Goal: Task Accomplishment & Management: Manage account settings

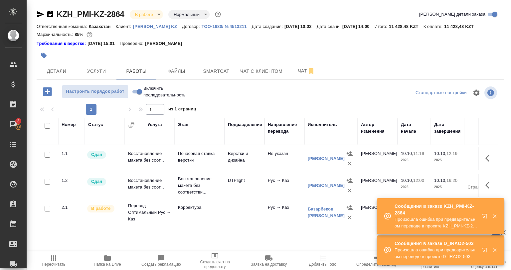
scroll to position [14, 0]
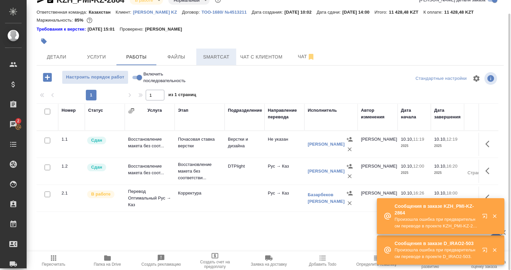
click at [236, 59] on button "Smartcat" at bounding box center [216, 57] width 40 height 17
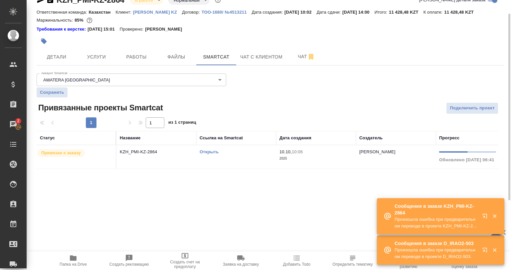
scroll to position [0, 111]
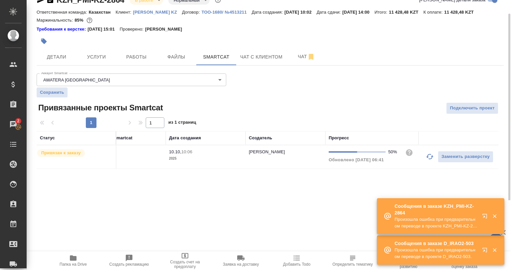
drag, startPoint x: 429, startPoint y: 158, endPoint x: 424, endPoint y: 171, distance: 13.6
click at [430, 158] on icon "button" at bounding box center [430, 157] width 8 height 8
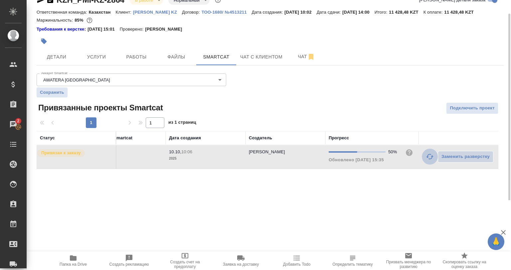
click at [426, 160] on button "button" at bounding box center [430, 157] width 16 height 16
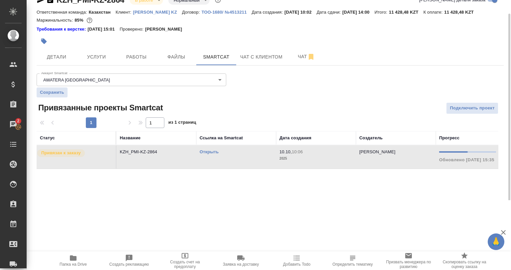
scroll to position [0, 0]
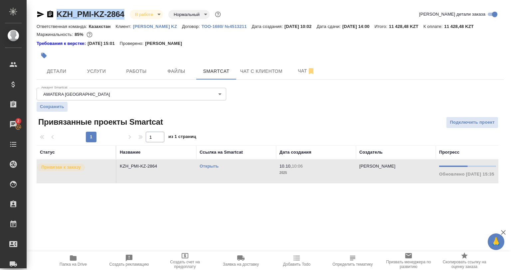
drag, startPoint x: 127, startPoint y: 11, endPoint x: 46, endPoint y: 13, distance: 81.3
click at [46, 13] on div "KZH_PMI-KZ-2864 В работе inProgress Нормальный normal" at bounding box center [130, 14] width 186 height 11
click at [161, 167] on p "KZH_PMI-KZ-2864" at bounding box center [156, 166] width 73 height 7
click at [143, 77] on button "Работы" at bounding box center [137, 71] width 40 height 17
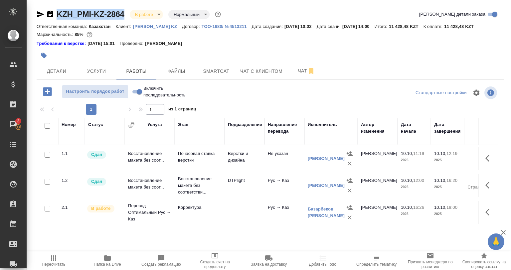
click at [225, 48] on div at bounding box center [270, 47] width 467 height 1
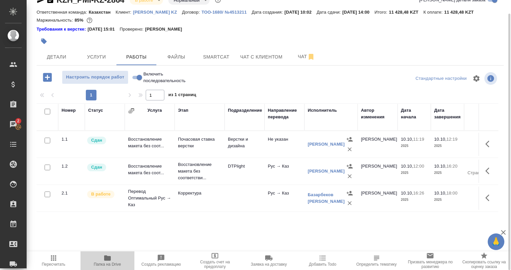
click at [112, 262] on span "Папка на Drive" at bounding box center [107, 264] width 27 height 5
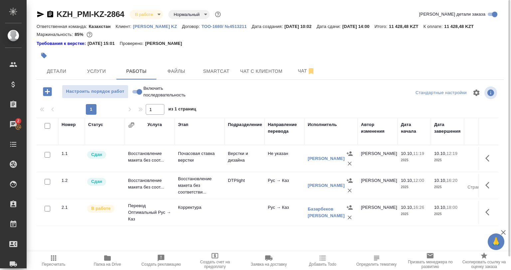
click at [483, 216] on button "button" at bounding box center [490, 212] width 16 height 16
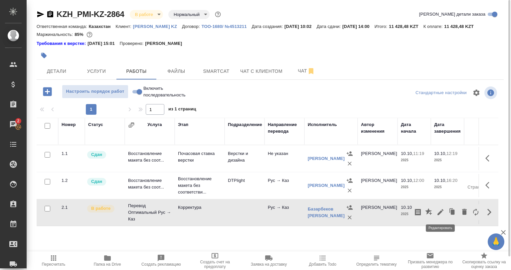
click at [438, 216] on icon "button" at bounding box center [441, 212] width 8 height 8
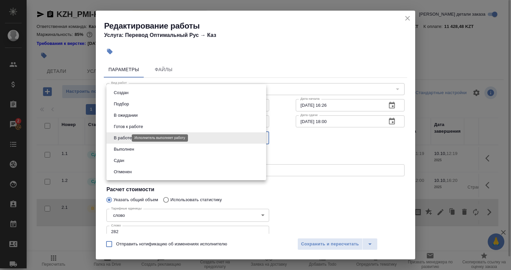
click at [124, 139] on body "🙏 .cls-1 fill:#fff; AWATERA Babkina Anastasiya Клиенты Спецификации Заказы 2 Ча…" at bounding box center [255, 135] width 511 height 270
click at [127, 151] on button "Выполнен" at bounding box center [124, 149] width 24 height 7
type input "completed"
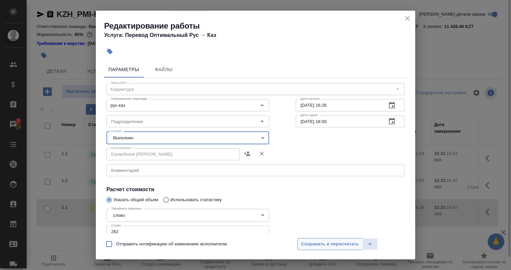
click at [349, 247] on span "Сохранить и пересчитать" at bounding box center [330, 245] width 58 height 8
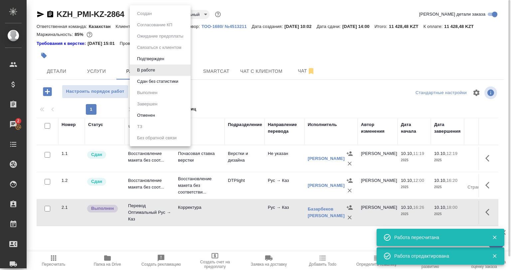
click at [136, 10] on body "🙏 .cls-1 fill:#fff; AWATERA Babkina Anastasiya Клиенты Спецификации Заказы 2 Ча…" at bounding box center [255, 135] width 511 height 270
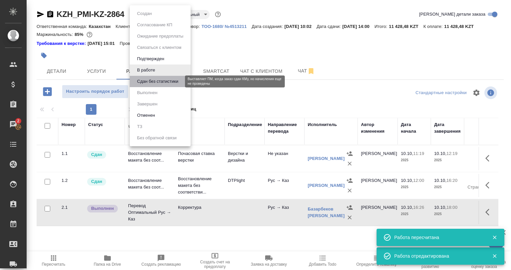
click at [155, 82] on button "Сдан без статистики" at bounding box center [157, 81] width 45 height 7
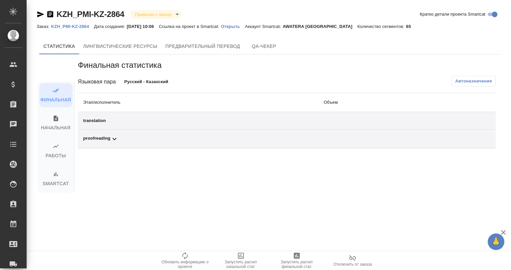
click at [127, 144] on td "proofreading" at bounding box center [198, 139] width 241 height 19
click at [130, 139] on div "proofreading" at bounding box center [198, 139] width 230 height 8
click at [469, 80] on span "Автоназначение" at bounding box center [473, 81] width 37 height 7
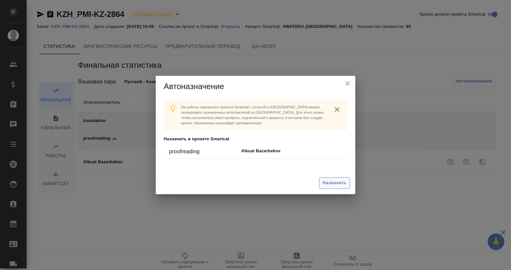
drag, startPoint x: 333, startPoint y: 197, endPoint x: 337, endPoint y: 186, distance: 11.5
click at [334, 194] on div "Автоназначение На работы связанного проекта Smartcat c услугой в tera можно ско…" at bounding box center [255, 135] width 511 height 270
click at [337, 186] on span "Назначить" at bounding box center [335, 183] width 24 height 8
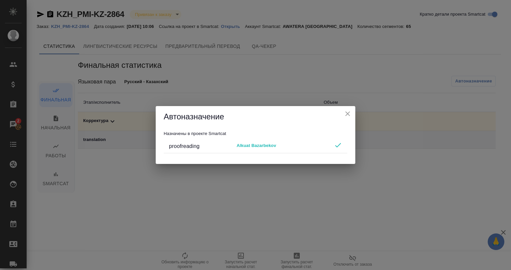
click at [351, 111] on icon "close" at bounding box center [348, 114] width 8 height 8
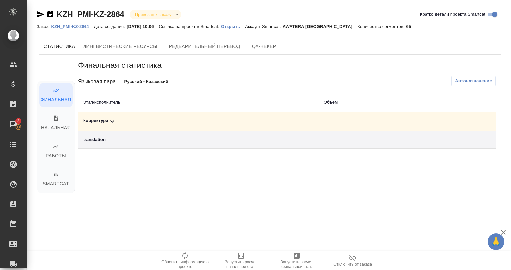
click at [294, 260] on span "Запустить расчет финальной стат." at bounding box center [297, 260] width 48 height 17
click at [177, 121] on div "Корректура" at bounding box center [198, 122] width 230 height 8
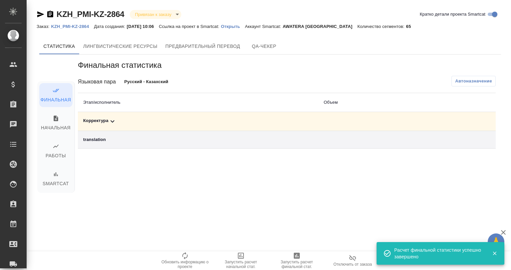
click at [264, 120] on div "Корректура" at bounding box center [198, 122] width 230 height 8
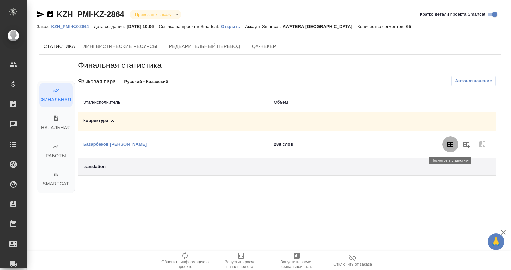
click at [448, 148] on icon "button" at bounding box center [451, 145] width 8 height 8
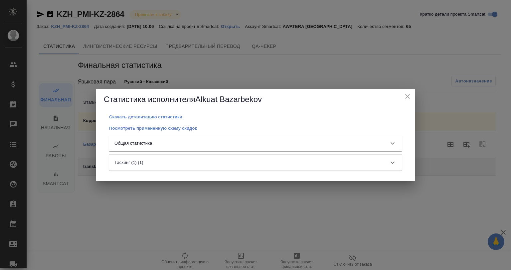
click at [375, 148] on div "Общая статистика" at bounding box center [255, 144] width 293 height 16
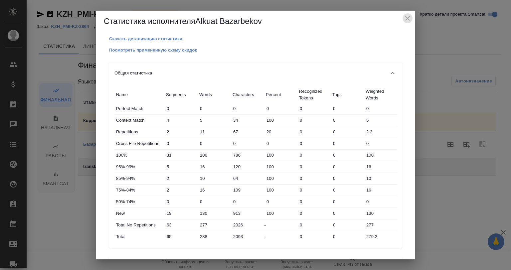
click at [408, 21] on icon "close" at bounding box center [408, 18] width 8 height 8
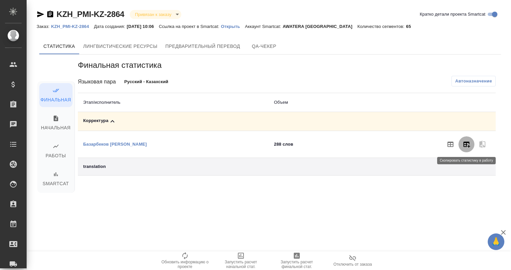
click at [464, 139] on button "button" at bounding box center [467, 145] width 16 height 16
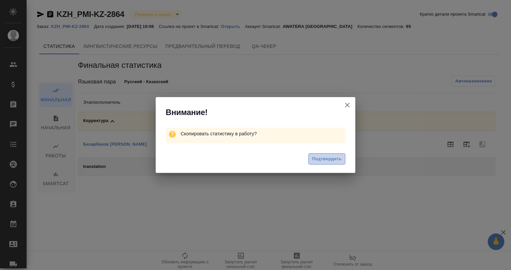
click at [334, 157] on span "Подтвердить" at bounding box center [327, 159] width 30 height 8
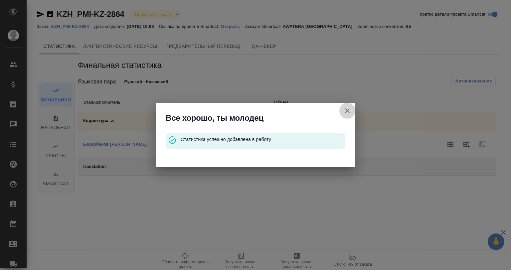
click at [354, 111] on button "Кратко детали проекта Smartcat" at bounding box center [348, 111] width 16 height 16
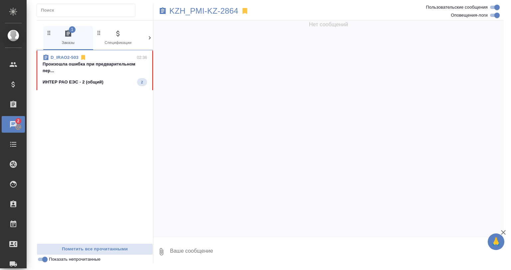
click at [85, 97] on div "D_IRAO2-503 02:36 Произошла ошибка при предварительном пер... ИНТЕР РАО ЕЭС - 2…" at bounding box center [95, 146] width 117 height 193
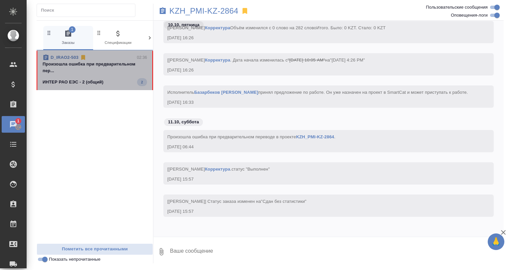
click at [89, 75] on span "D_IRAO2-503 02:36 Произошла ошибка при предварительном пер... ИНТЕР РАО ЕЭС - 2…" at bounding box center [95, 70] width 105 height 32
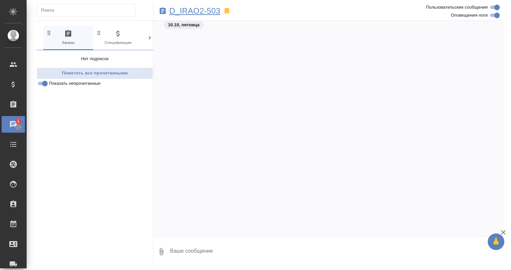
scroll to position [2097, 0]
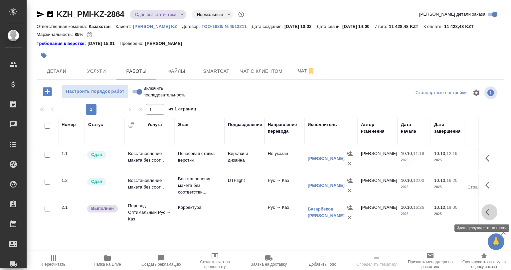
drag, startPoint x: 491, startPoint y: 211, endPoint x: 484, endPoint y: 212, distance: 7.1
click at [491, 211] on icon "button" at bounding box center [490, 212] width 8 height 8
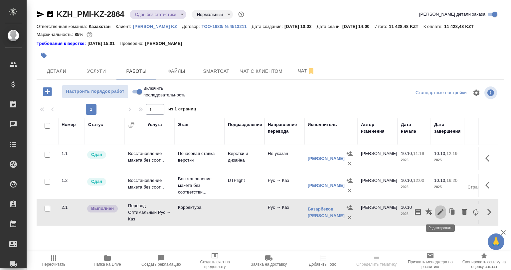
click at [441, 206] on button "button" at bounding box center [440, 212] width 11 height 16
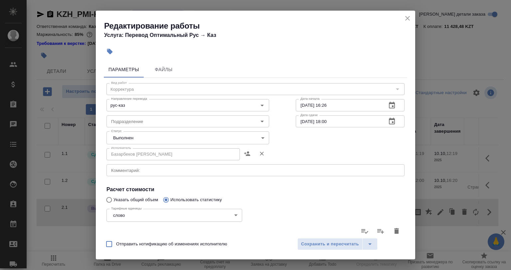
click at [138, 140] on body "🙏 .cls-1 fill:#fff; AWATERA Babkina Anastasiya Клиенты Спецификации Заказы 0 Ча…" at bounding box center [255, 135] width 511 height 270
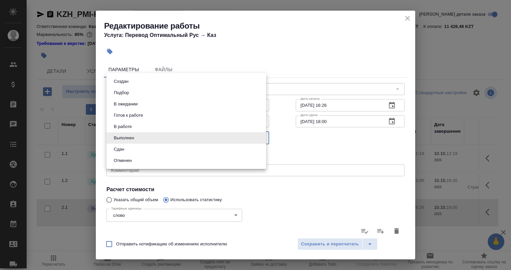
click at [133, 149] on li "Сдан" at bounding box center [187, 149] width 160 height 11
type input "closed"
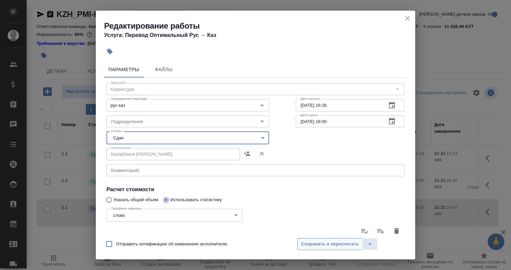
drag, startPoint x: 317, startPoint y: 236, endPoint x: 318, endPoint y: 243, distance: 7.2
click at [317, 241] on div "Отправить нотификацию об изменениях исполнителю Сохранить и пересчитать" at bounding box center [256, 247] width 320 height 26
click at [318, 243] on span "Сохранить и пересчитать" at bounding box center [330, 245] width 58 height 8
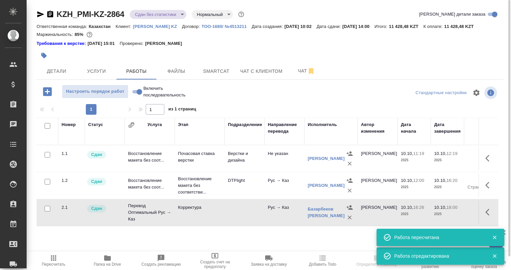
click at [154, 14] on body "🙏 .cls-1 fill:#fff; AWATERA Babkina Anastasiya Клиенты Спецификации Заказы 0 Ча…" at bounding box center [255, 135] width 511 height 270
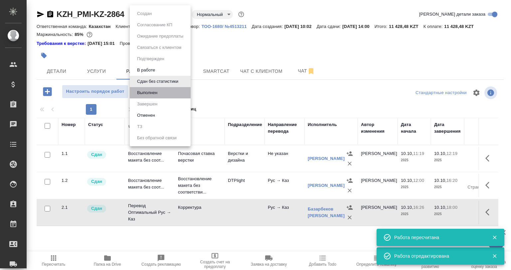
click at [154, 89] on button "Выполнен" at bounding box center [147, 92] width 24 height 7
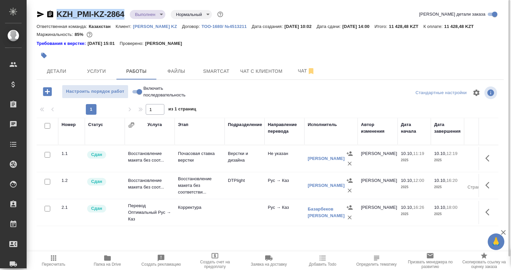
drag, startPoint x: 56, startPoint y: 14, endPoint x: 124, endPoint y: 20, distance: 68.5
click at [124, 20] on div "KZH_PMI-KZ-2864 Выполнен completed Нормальный normal Кратко детали заказа" at bounding box center [270, 15] width 467 height 13
copy link "KZH_PMI-KZ-2864"
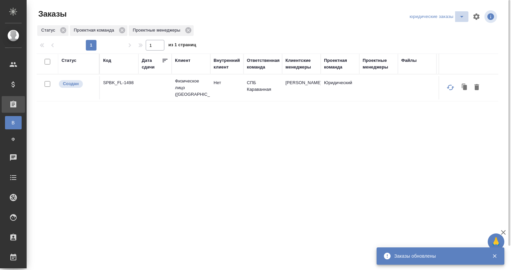
click at [461, 17] on icon "split button" at bounding box center [462, 17] width 8 height 8
click at [422, 34] on li "Мои заказы" at bounding box center [438, 30] width 61 height 11
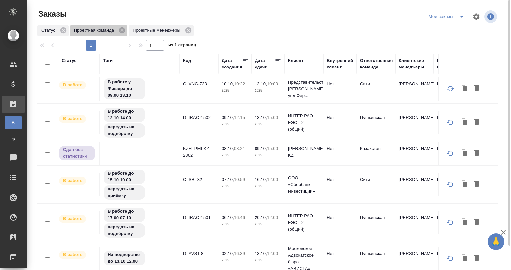
click at [97, 32] on p "Проектная команда" at bounding box center [95, 30] width 43 height 7
click at [475, 14] on icon "button" at bounding box center [477, 17] width 8 height 8
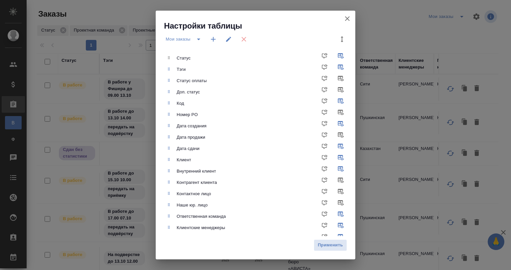
click at [351, 19] on icon "button" at bounding box center [348, 19] width 8 height 8
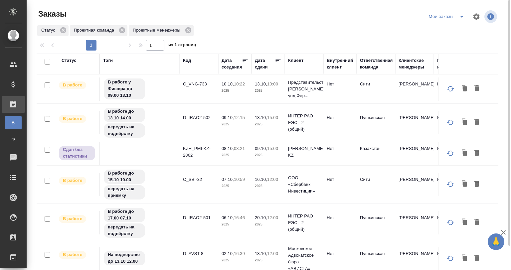
click at [365, 63] on div "Ответственная команда" at bounding box center [376, 63] width 33 height 13
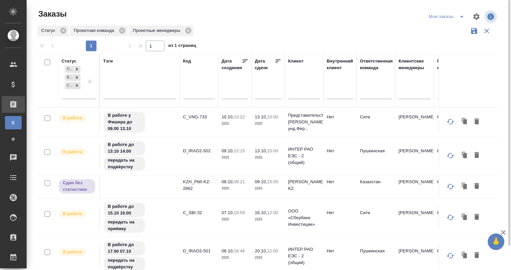
scroll to position [27, 0]
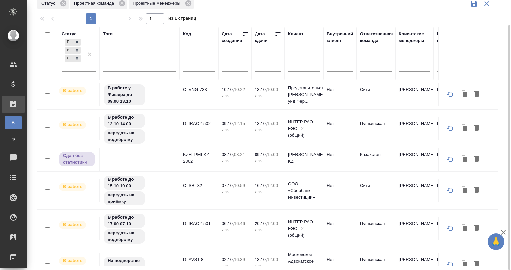
click at [73, 268] on div "Заказы Мои заказы Статус Проектная команда Проектные менеджеры 1 1 из 1 страниц…" at bounding box center [270, 122] width 475 height 298
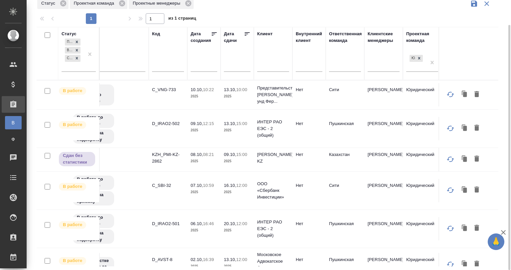
scroll to position [0, 116]
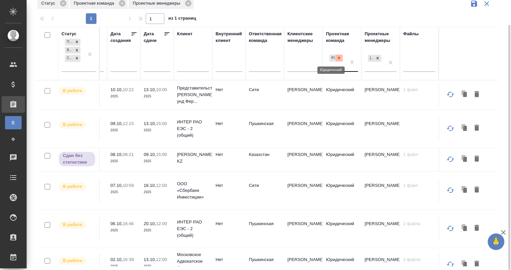
click at [337, 60] on icon at bounding box center [339, 58] width 5 height 5
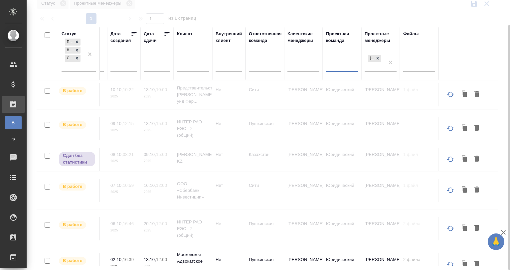
click at [329, 66] on div at bounding box center [342, 65] width 32 height 10
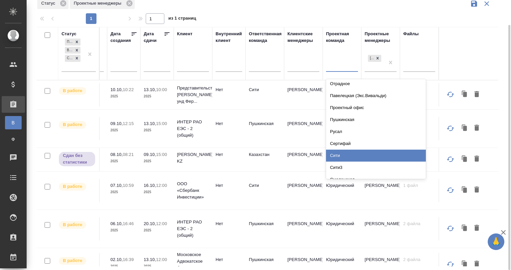
scroll to position [382, 0]
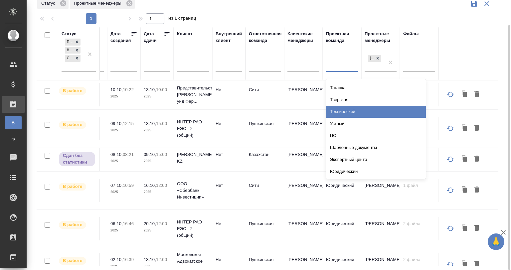
click at [362, 110] on div "Технический" at bounding box center [376, 112] width 100 height 12
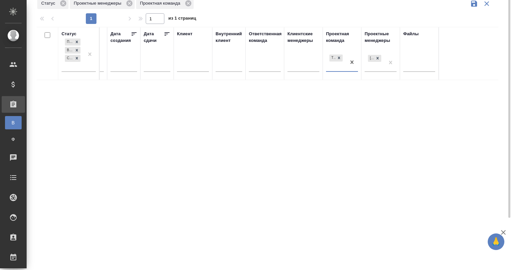
scroll to position [0, 111]
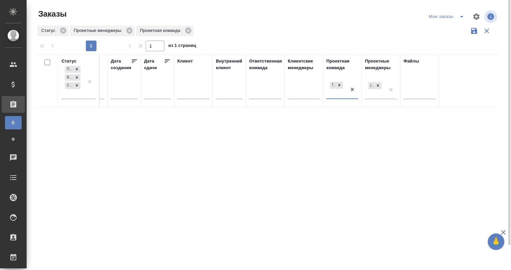
click at [475, 34] on icon "button" at bounding box center [474, 31] width 8 height 8
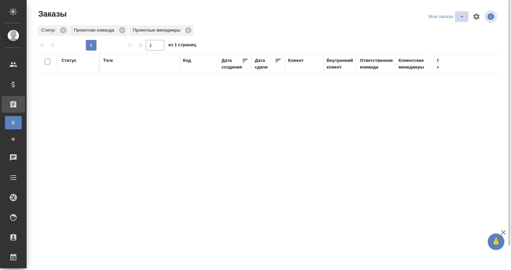
click at [462, 16] on icon "split button" at bounding box center [462, 17] width 8 height 8
click at [450, 30] on li "юридические заказы" at bounding box center [448, 30] width 57 height 11
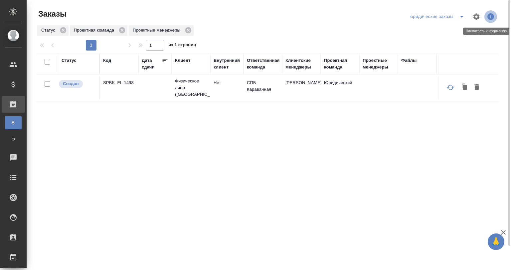
click at [489, 16] on icon "button" at bounding box center [491, 16] width 7 height 7
click at [494, 17] on icon "button" at bounding box center [491, 16] width 7 height 7
click at [476, 18] on icon "button" at bounding box center [477, 16] width 6 height 6
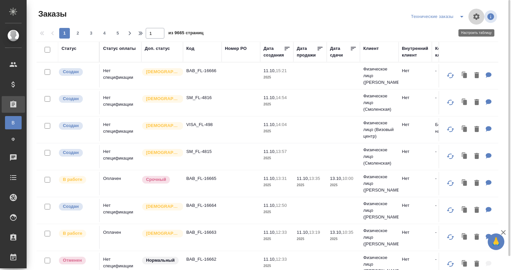
click at [476, 15] on icon "button" at bounding box center [477, 16] width 6 height 6
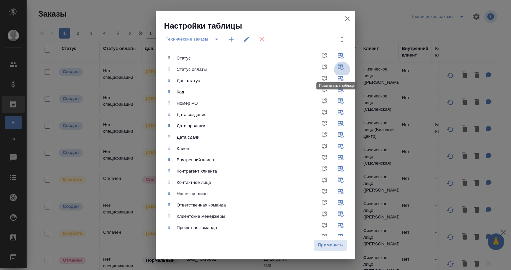
click at [334, 66] on input "checkbox" at bounding box center [342, 70] width 16 height 16
checkbox input "false"
click at [216, 38] on icon "split button" at bounding box center [217, 39] width 8 height 8
click at [204, 66] on li "юридические заказы" at bounding box center [193, 66] width 59 height 11
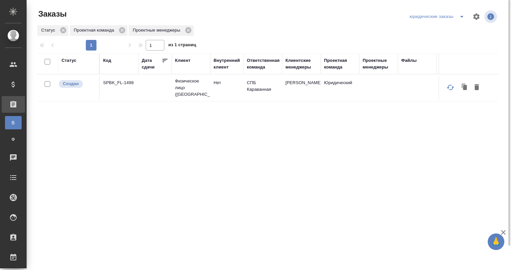
click at [475, 18] on icon "button" at bounding box center [477, 16] width 6 height 6
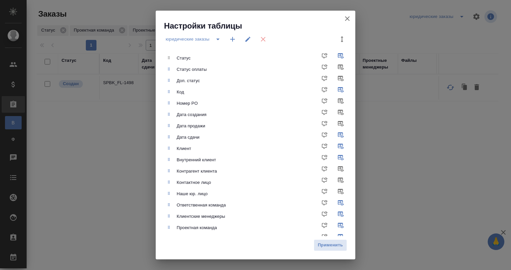
scroll to position [118, 0]
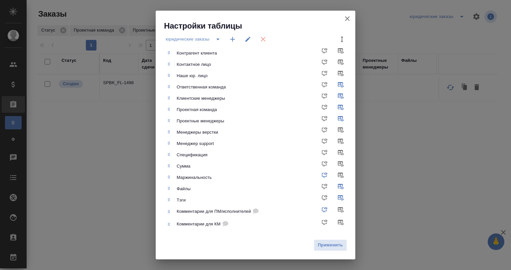
click at [269, 27] on div "Настройки таблицы" at bounding box center [259, 26] width 191 height 11
click at [210, 39] on div "юридические заказы" at bounding box center [194, 39] width 61 height 16
click at [219, 40] on icon "split button" at bounding box center [218, 39] width 8 height 8
click at [197, 64] on li "Технические заказы" at bounding box center [194, 66] width 61 height 11
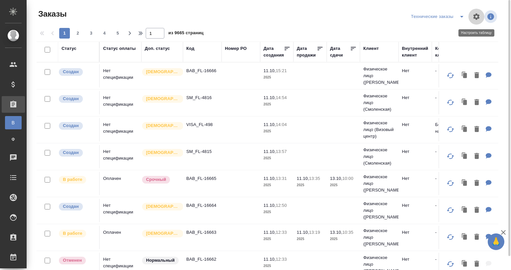
click at [478, 14] on icon "button" at bounding box center [477, 17] width 8 height 8
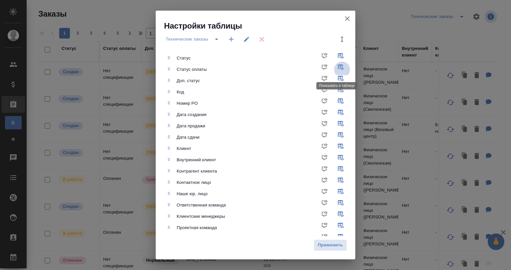
click at [336, 69] on input "checkbox" at bounding box center [342, 70] width 16 height 16
checkbox input "false"
click at [336, 77] on input "checkbox" at bounding box center [342, 81] width 16 height 16
checkbox input "false"
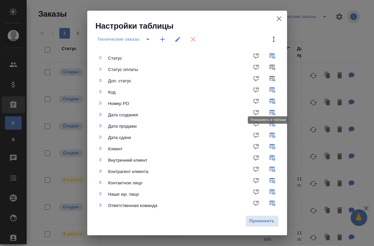
click at [266, 103] on input "checkbox" at bounding box center [274, 104] width 16 height 16
checkbox input "false"
click at [267, 111] on input "checkbox" at bounding box center [274, 115] width 16 height 16
checkbox input "false"
click at [267, 122] on input "checkbox" at bounding box center [274, 126] width 16 height 16
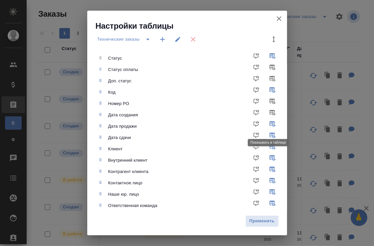
checkbox input "false"
click at [270, 171] on input "checkbox" at bounding box center [274, 171] width 16 height 16
checkbox input "false"
click at [267, 182] on input "checkbox" at bounding box center [274, 183] width 16 height 16
checkbox input "false"
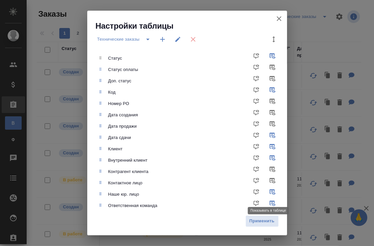
click at [266, 191] on input "checkbox" at bounding box center [274, 194] width 16 height 16
checkbox input "false"
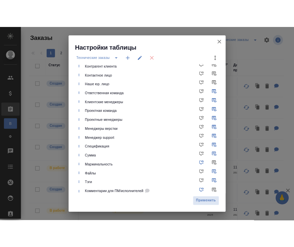
scroll to position [133, 0]
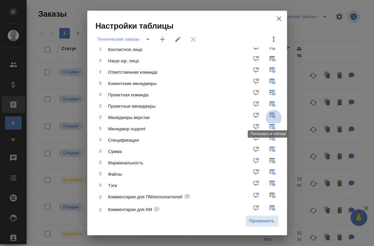
click at [266, 118] on input "checkbox" at bounding box center [274, 118] width 16 height 16
checkbox input "false"
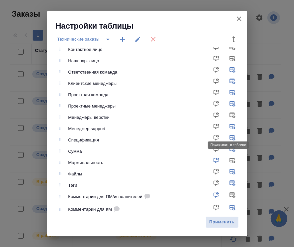
click at [227, 125] on input "checkbox" at bounding box center [234, 129] width 16 height 16
checkbox input "false"
click at [226, 138] on input "checkbox" at bounding box center [234, 140] width 16 height 16
checkbox input "false"
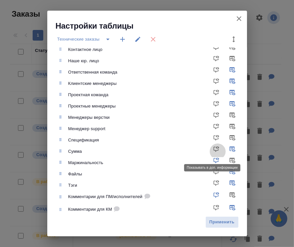
click at [213, 151] on input "checkbox" at bounding box center [218, 152] width 16 height 16
checkbox input "true"
click at [226, 151] on input "checkbox" at bounding box center [234, 152] width 16 height 16
checkbox input "false"
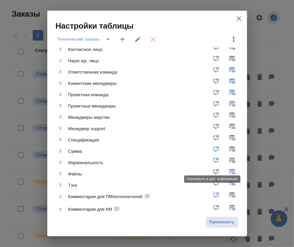
click at [210, 160] on input "checkbox" at bounding box center [218, 163] width 16 height 16
checkbox input "false"
click at [226, 160] on input "checkbox" at bounding box center [234, 163] width 16 height 16
checkbox input "true"
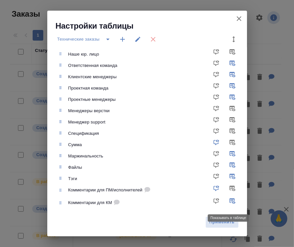
scroll to position [141, 0]
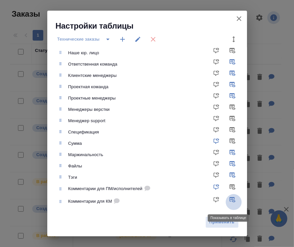
click at [228, 200] on input "checkbox" at bounding box center [234, 202] width 16 height 16
checkbox input "false"
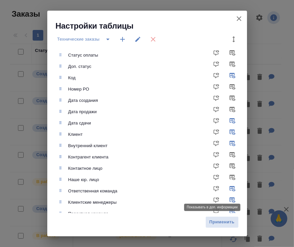
scroll to position [0, 0]
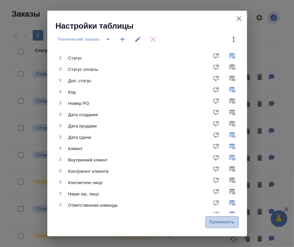
click at [213, 224] on span "Применить" at bounding box center [222, 222] width 26 height 8
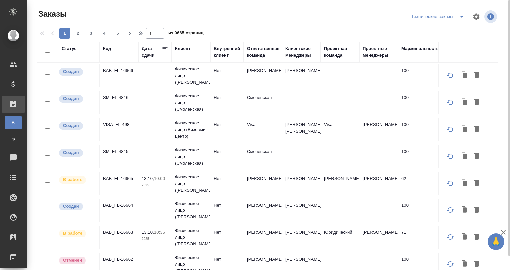
click at [294, 51] on div "Проектные менеджеры" at bounding box center [379, 51] width 32 height 13
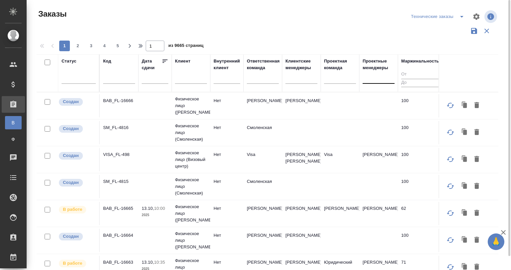
click at [294, 77] on div at bounding box center [379, 77] width 32 height 10
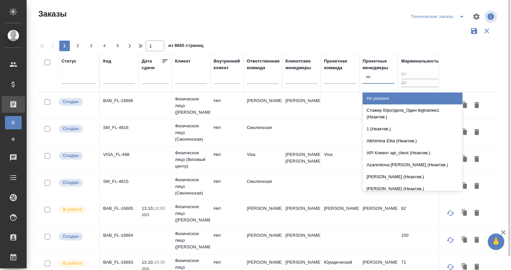
type input "не"
click at [294, 99] on div "Не указано" at bounding box center [413, 99] width 100 height 12
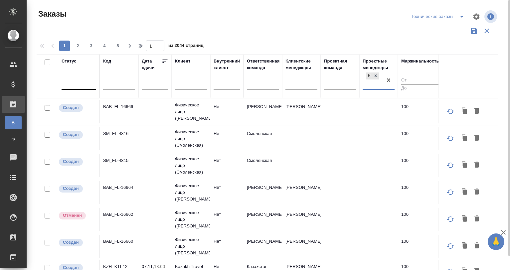
click at [84, 82] on div at bounding box center [79, 83] width 34 height 10
type input "созда"
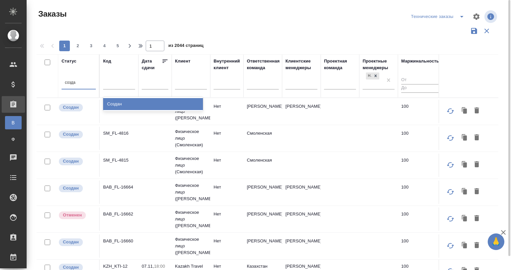
click at [120, 102] on div "Создан" at bounding box center [153, 104] width 100 height 12
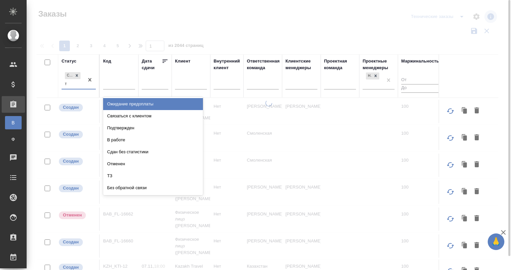
type input "тз"
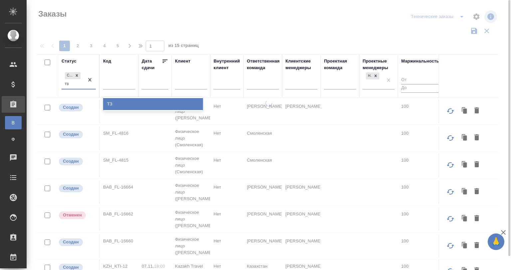
click at [120, 102] on div "ТЗ" at bounding box center [153, 104] width 100 height 12
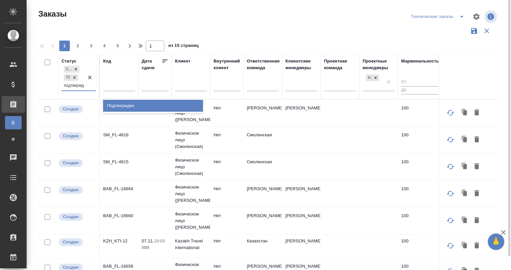
type input "подтвержде"
drag, startPoint x: 121, startPoint y: 105, endPoint x: 141, endPoint y: 105, distance: 20.0
click at [121, 105] on div "Подтвержден" at bounding box center [153, 106] width 100 height 12
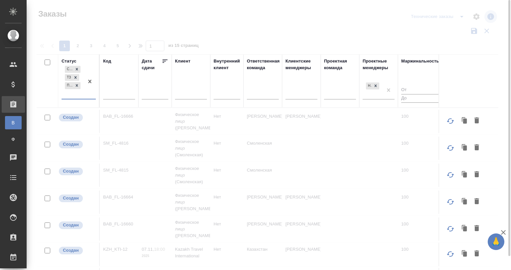
scroll to position [0, 0]
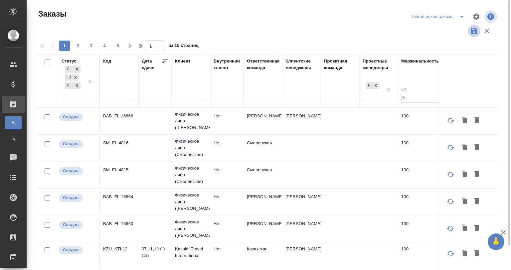
click at [294, 32] on icon "button" at bounding box center [474, 31] width 6 height 6
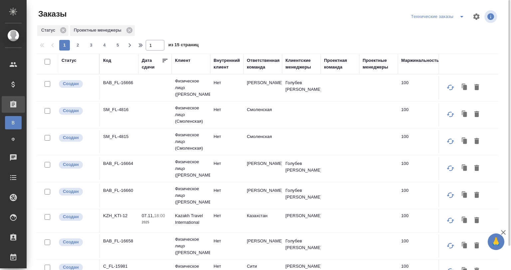
click at [411, 60] on div "Маржинальность" at bounding box center [421, 60] width 38 height 7
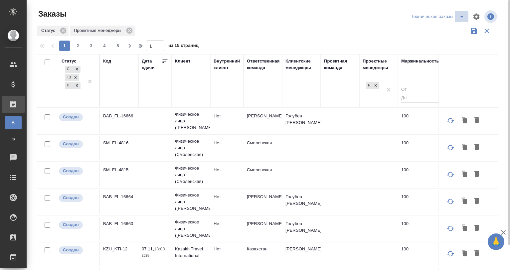
click at [455, 17] on button "split button" at bounding box center [461, 16] width 13 height 11
click at [438, 43] on li "юридические заказы" at bounding box center [439, 40] width 59 height 11
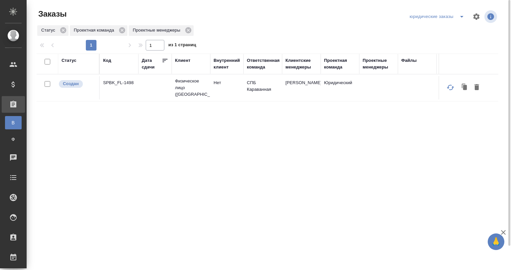
click at [148, 63] on div "Дата сдачи" at bounding box center [152, 63] width 20 height 13
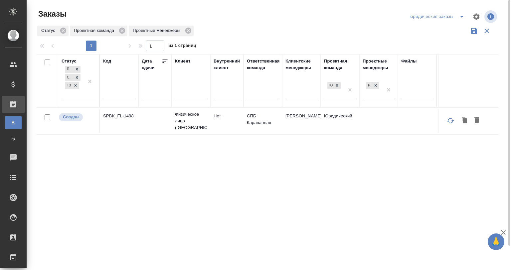
click at [457, 14] on span "split button" at bounding box center [462, 17] width 10 height 8
click at [442, 41] on li "Технические заказы" at bounding box center [438, 40] width 61 height 11
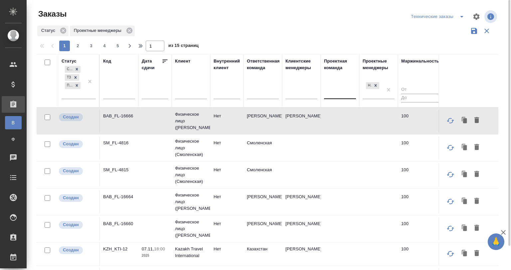
click at [332, 93] on div at bounding box center [340, 93] width 32 height 10
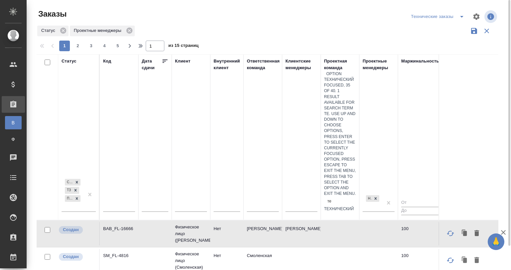
type input "тех"
click at [348, 206] on div "Технический" at bounding box center [340, 209] width 32 height 6
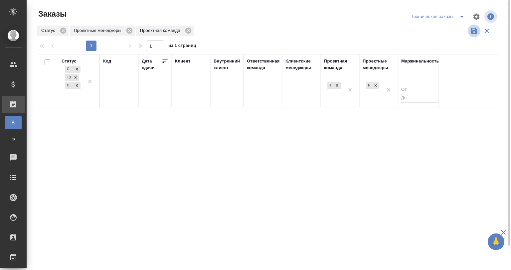
click at [473, 31] on icon "button" at bounding box center [474, 31] width 6 height 6
click at [457, 16] on span "split button" at bounding box center [462, 17] width 10 height 8
click at [441, 28] on li "Мои заказы" at bounding box center [439, 30] width 59 height 11
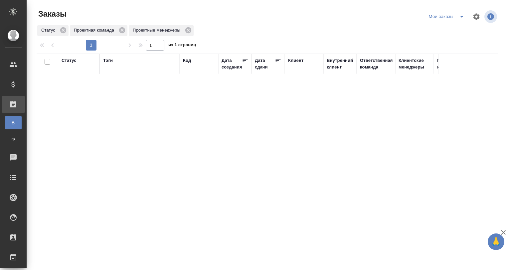
click at [260, 64] on div "Дата сдачи" at bounding box center [265, 63] width 20 height 13
click at [260, 64] on div "Дата сдачи" at bounding box center [265, 64] width 20 height 13
drag, startPoint x: 179, startPoint y: 59, endPoint x: 150, endPoint y: 59, distance: 29.0
click at [150, 59] on th "Тэги" at bounding box center [140, 64] width 80 height 21
click at [169, 60] on div "Тэги" at bounding box center [139, 60] width 73 height 7
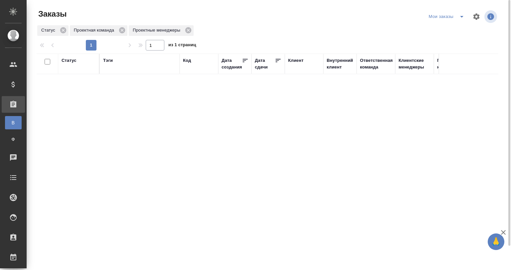
drag, startPoint x: 180, startPoint y: 59, endPoint x: 156, endPoint y: 59, distance: 24.0
click at [156, 59] on th "Тэги" at bounding box center [140, 64] width 80 height 21
click at [156, 64] on div "Тэги" at bounding box center [139, 63] width 73 height 13
click at [294, 61] on div "Клиент" at bounding box center [295, 60] width 15 height 7
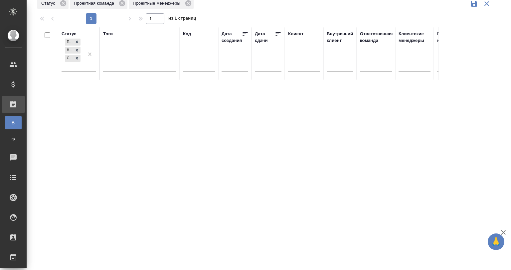
click at [362, 31] on div "Ответственная команда" at bounding box center [376, 37] width 33 height 13
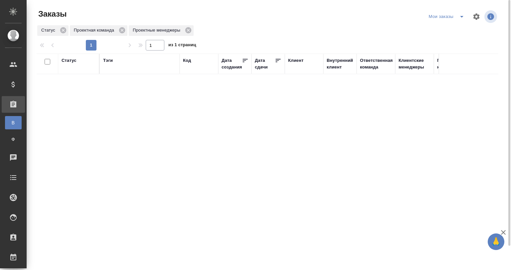
click at [458, 15] on icon "split button" at bounding box center [462, 17] width 8 height 8
drag, startPoint x: 437, startPoint y: 30, endPoint x: 424, endPoint y: 44, distance: 19.1
click at [414, 43] on div "Заказы [PERSON_NAME] заказы юридические заказы Технические заказы Статус Проект…" at bounding box center [270, 148] width 475 height 297
click at [443, 16] on div "Мои заказы" at bounding box center [448, 16] width 41 height 11
click at [460, 16] on icon "split button" at bounding box center [461, 17] width 3 height 2
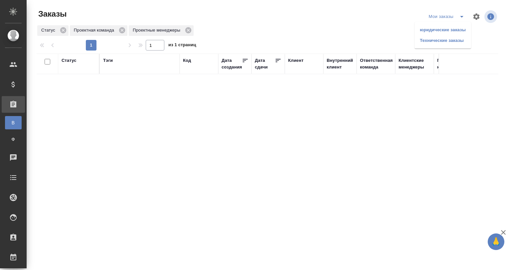
click at [447, 36] on li "Технические заказы" at bounding box center [443, 40] width 57 height 11
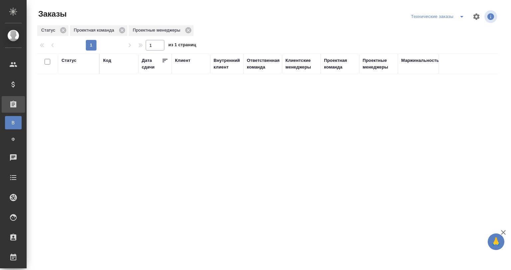
click at [287, 32] on div "Статус Проектная команда Проектные менеджеры" at bounding box center [268, 31] width 462 height 12
